Goal: Information Seeking & Learning: Learn about a topic

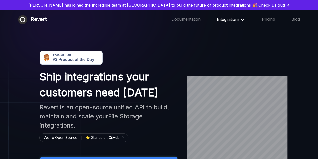
click at [217, 21] on span "Integrations" at bounding box center [231, 19] width 29 height 5
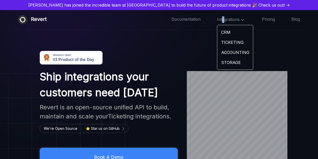
click at [217, 51] on link "ACCOUNTING" at bounding box center [235, 52] width 36 height 10
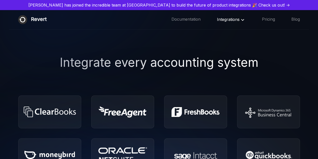
click at [217, 20] on span "Integrations" at bounding box center [231, 19] width 29 height 5
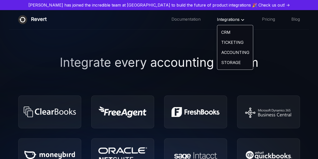
click at [217, 64] on link "STORAGE" at bounding box center [235, 62] width 36 height 10
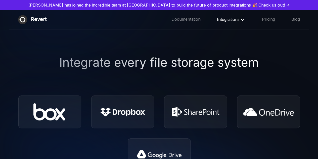
click at [217, 18] on span "Integrations" at bounding box center [231, 19] width 29 height 5
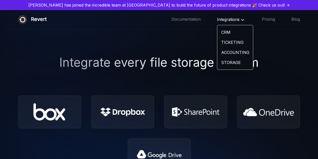
click at [217, 61] on link "STORAGE" at bounding box center [235, 62] width 36 height 10
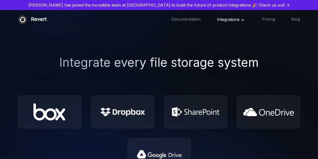
click at [217, 17] on div "Integrations" at bounding box center [231, 19] width 29 height 7
click at [217, 19] on span "Integrations" at bounding box center [231, 19] width 29 height 5
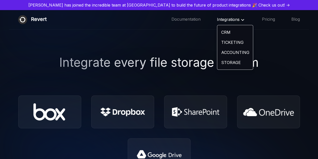
click at [217, 42] on link "TICKETING" at bounding box center [235, 42] width 36 height 10
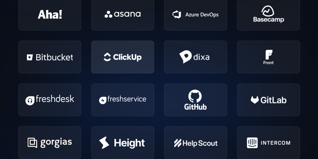
scroll to position [100, 0]
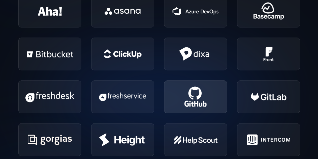
click at [198, 96] on img at bounding box center [195, 96] width 24 height 23
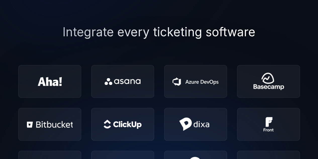
scroll to position [0, 0]
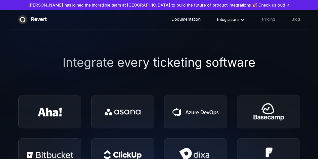
click at [171, 23] on link "Documentation" at bounding box center [185, 19] width 29 height 7
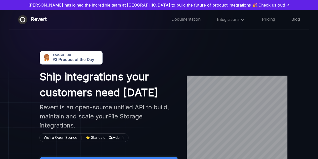
click at [88, 59] on img at bounding box center [71, 58] width 63 height 14
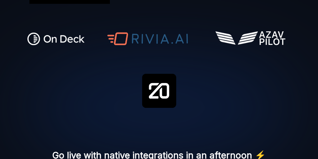
scroll to position [352, 0]
